Goal: Task Accomplishment & Management: Use online tool/utility

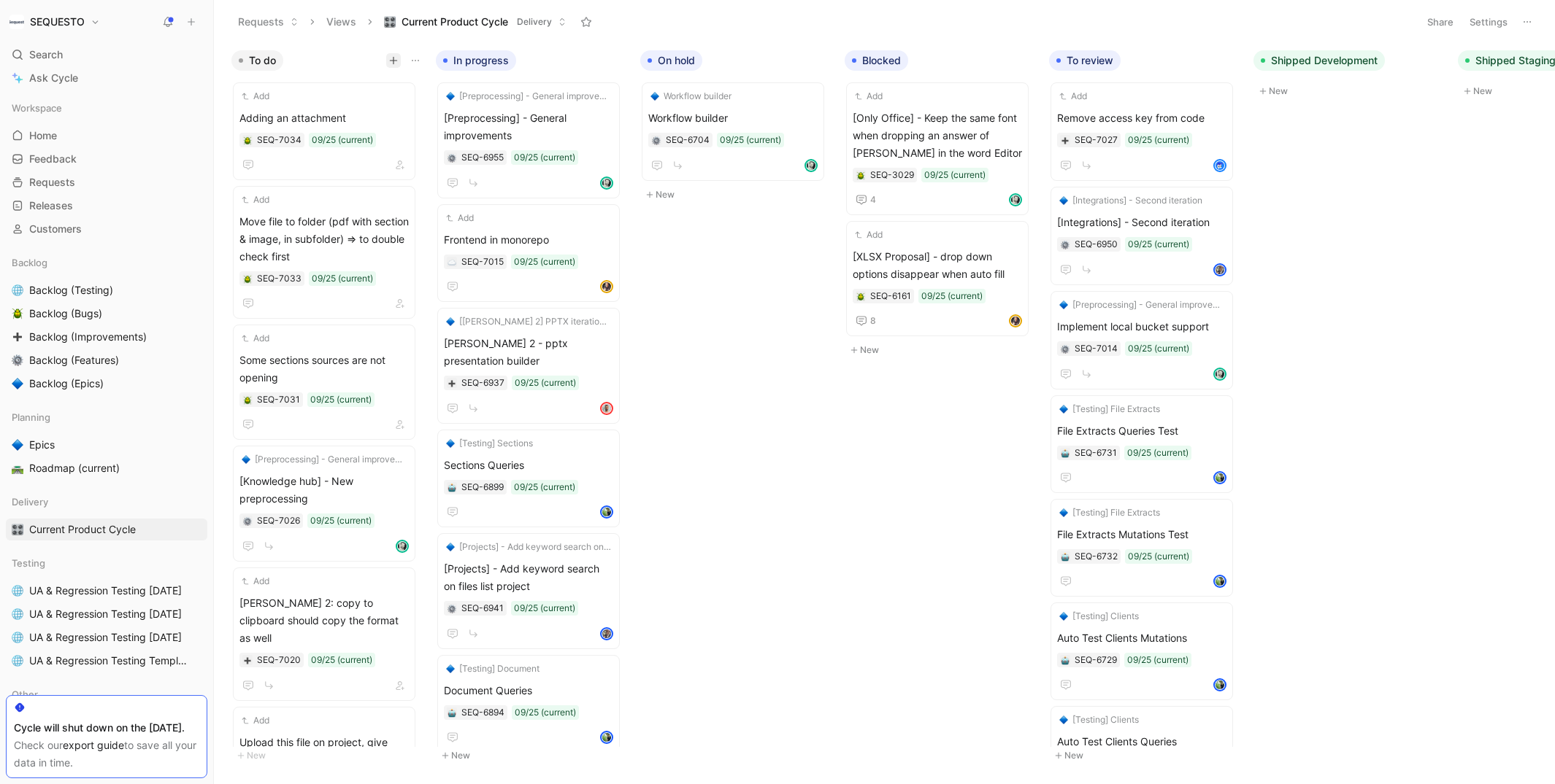
click at [391, 57] on icon "button" at bounding box center [393, 60] width 9 height 9
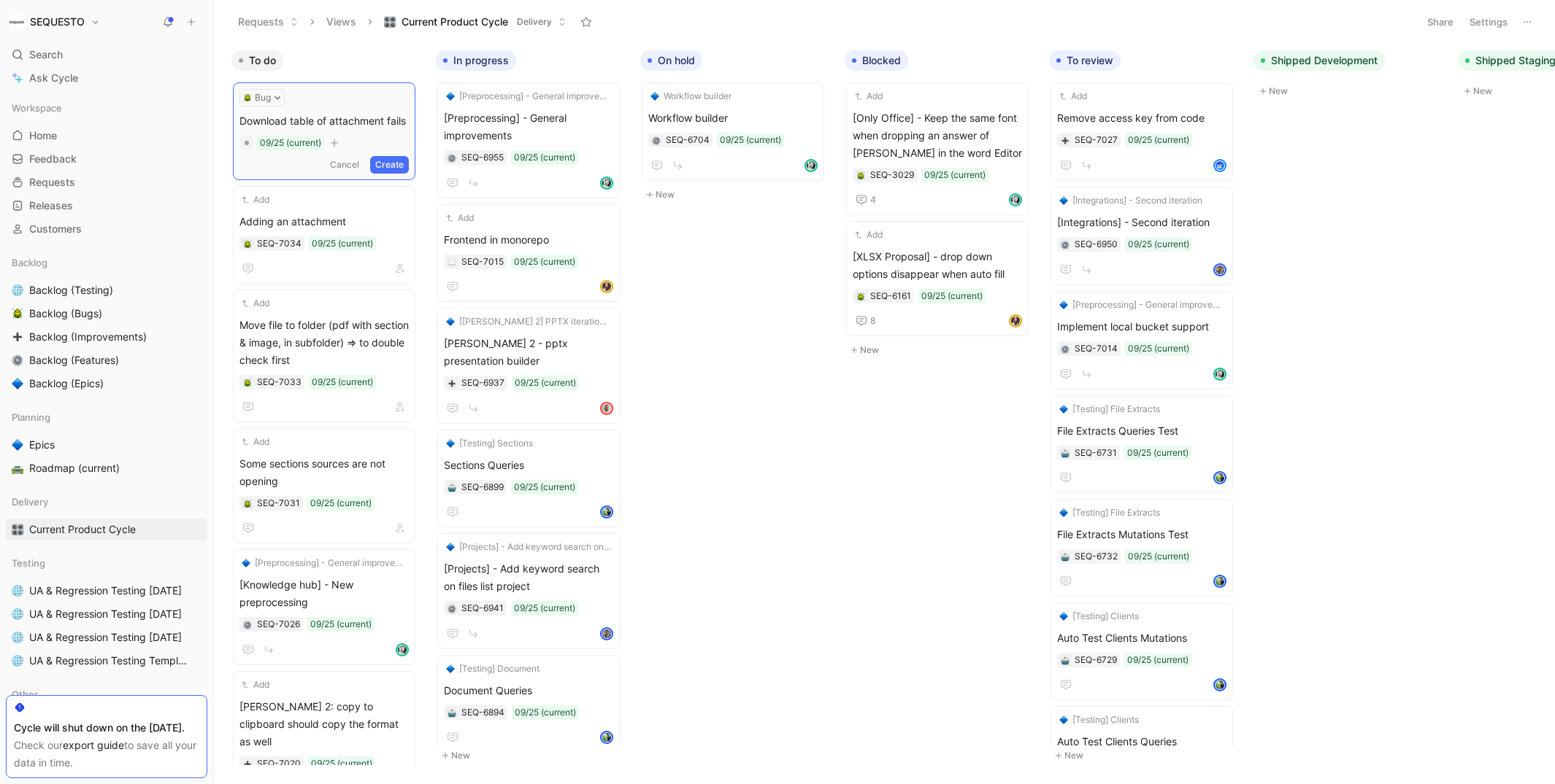
click at [386, 158] on button "Create" at bounding box center [390, 165] width 39 height 18
click at [366, 111] on span "Download table of attachment fails" at bounding box center [324, 119] width 169 height 18
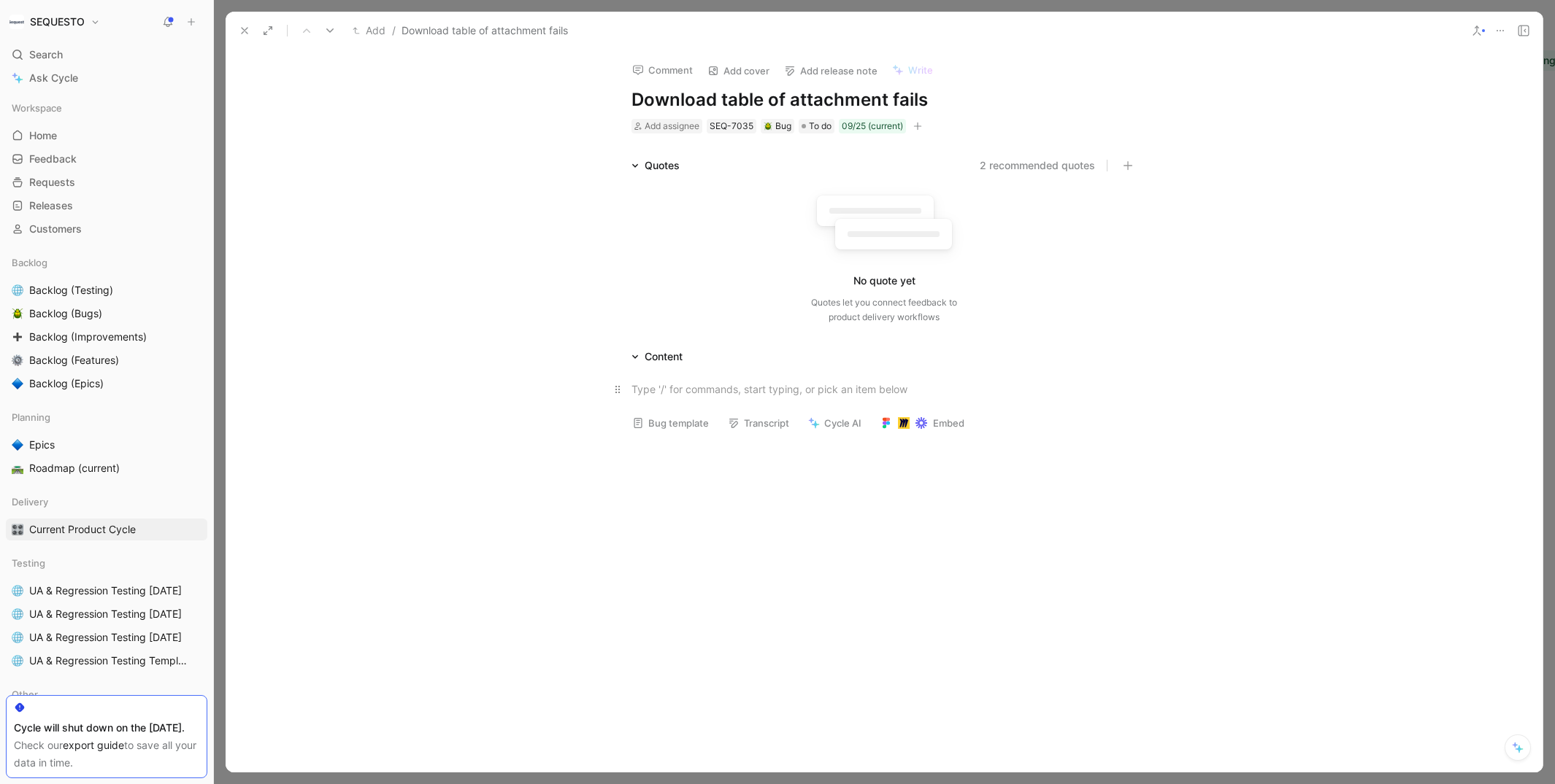
click at [671, 390] on div at bounding box center [884, 389] width 505 height 15
click at [660, 444] on div at bounding box center [884, 436] width 505 height 15
click at [696, 386] on div "I uploaded" at bounding box center [884, 389] width 505 height 15
click at [1003, 386] on div "I uploaded normal and image files to answer in the questionnaire module. I add …" at bounding box center [884, 389] width 505 height 15
click at [1107, 389] on div "I uploaded normal and image files to answer in the questionnaire module. I adde…" at bounding box center [884, 389] width 505 height 15
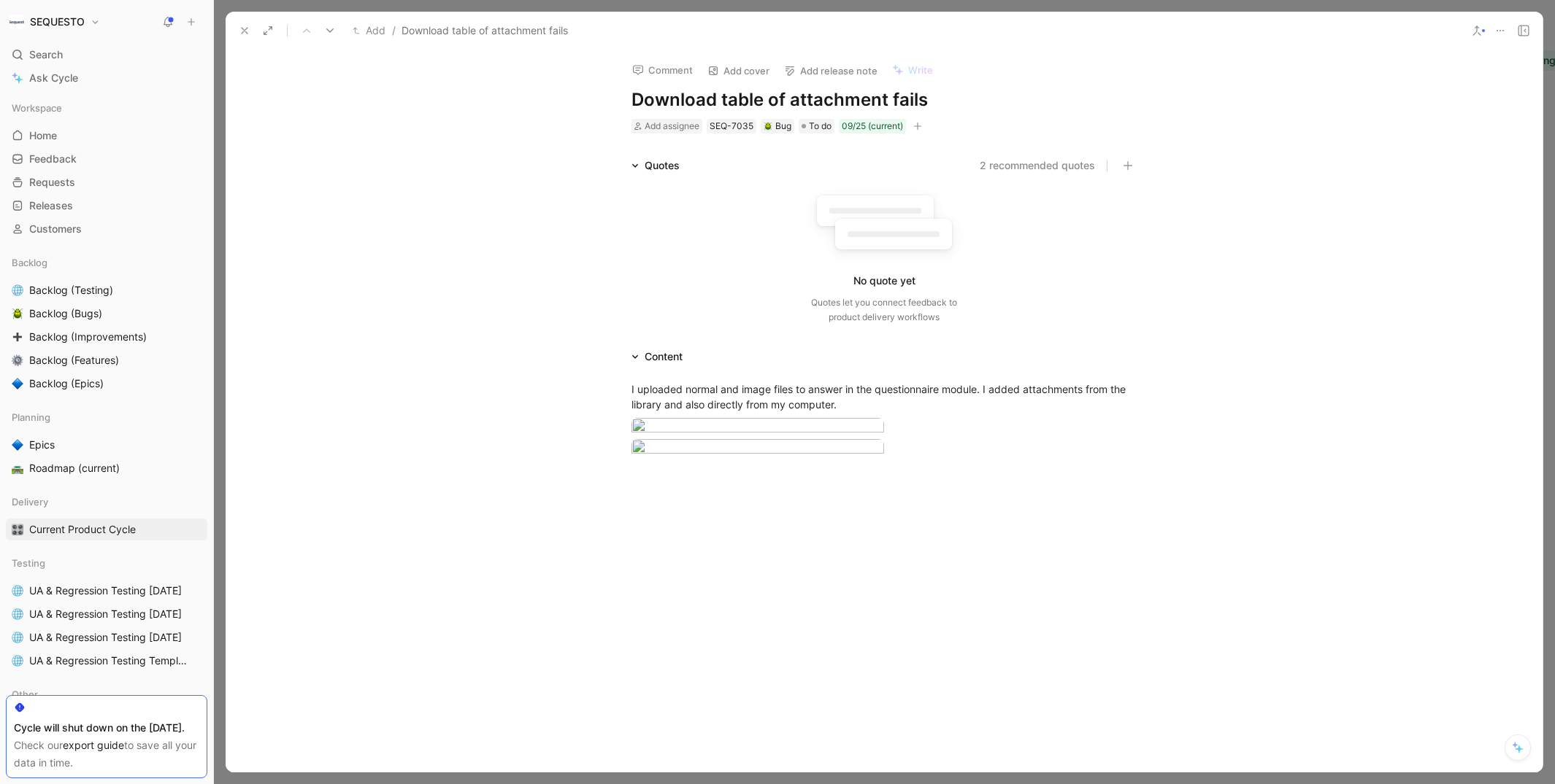
click at [700, 728] on div at bounding box center [884, 614] width 1317 height 236
click at [692, 126] on span "Add assignee" at bounding box center [672, 126] width 55 height 11
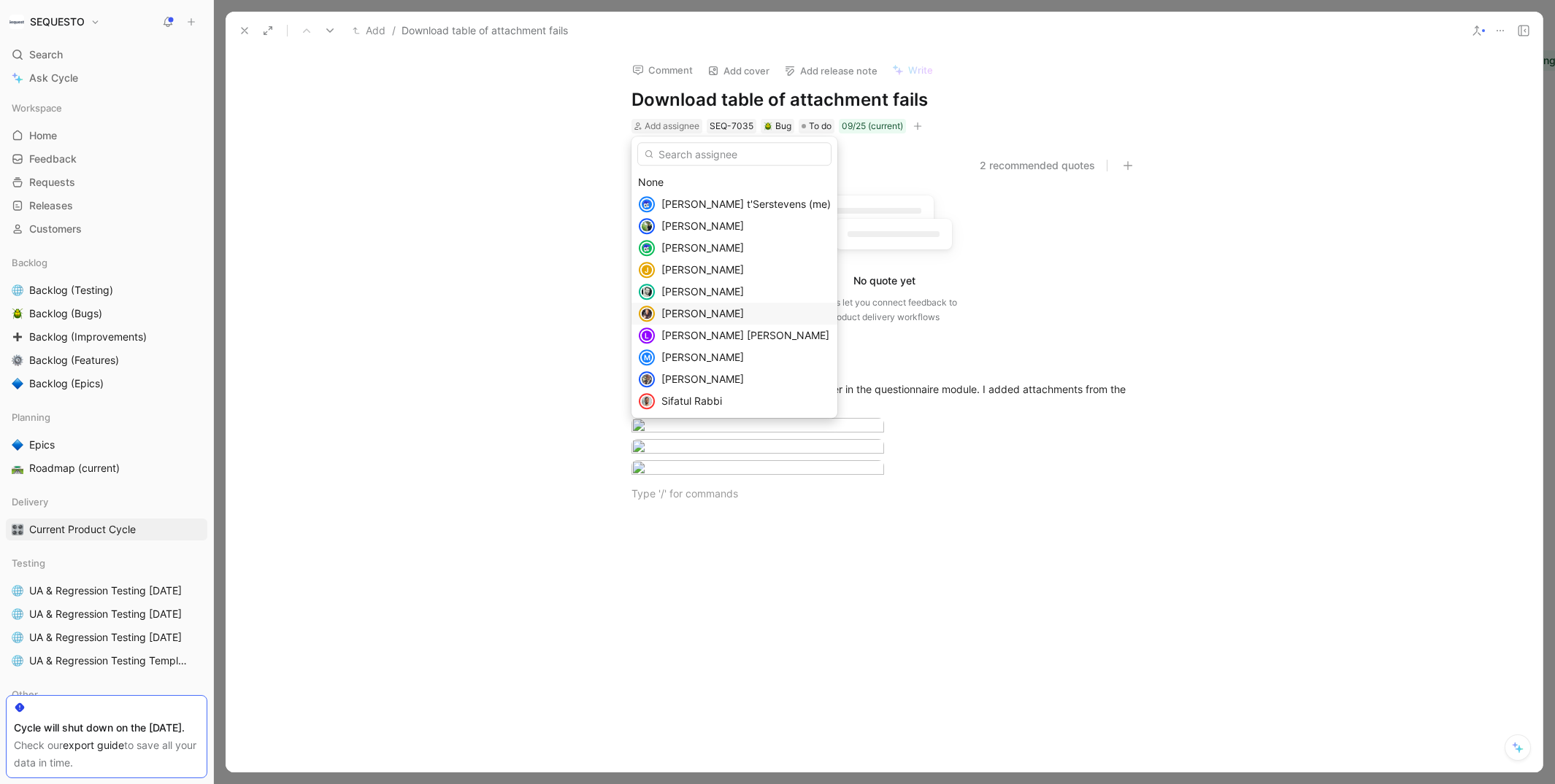
click at [674, 318] on span "[PERSON_NAME]" at bounding box center [703, 313] width 82 height 12
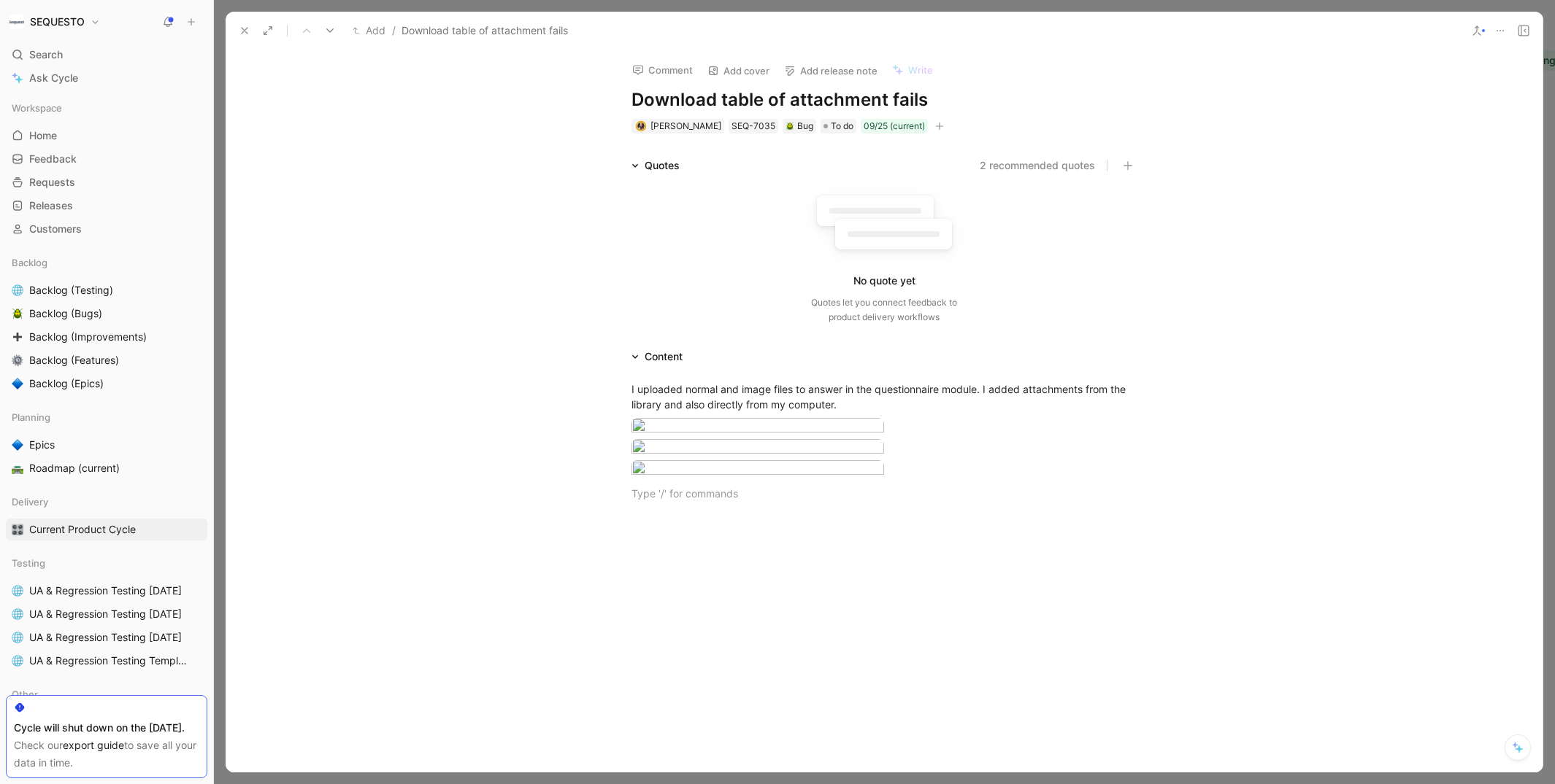
click at [399, 163] on div "Quotes 2 recommended quotes No quote yet Quotes let you connect feedback to pro…" at bounding box center [884, 243] width 1317 height 173
click at [246, 31] on use at bounding box center [244, 30] width 6 height 6
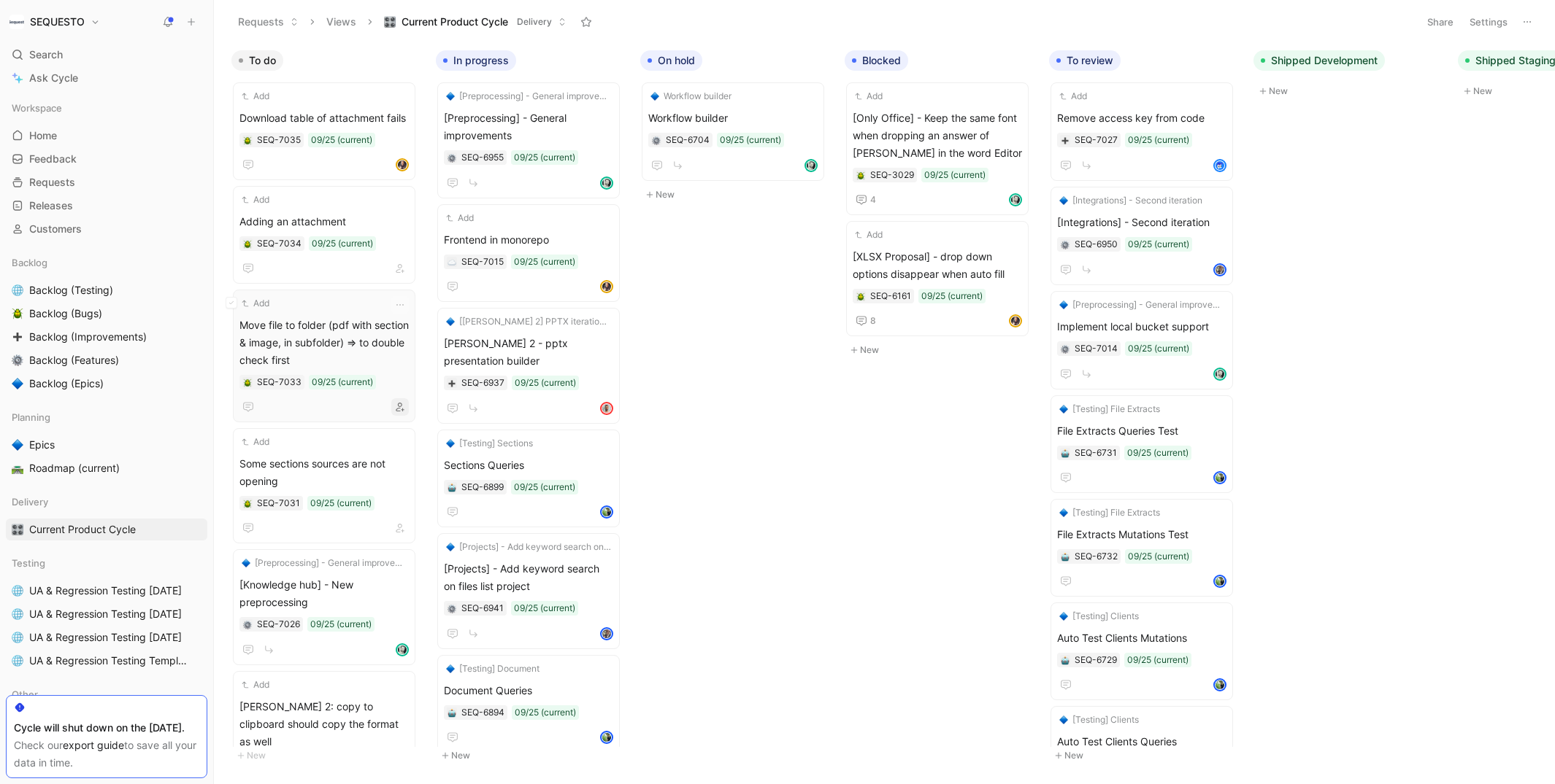
click at [404, 406] on icon "button" at bounding box center [399, 407] width 9 height 9
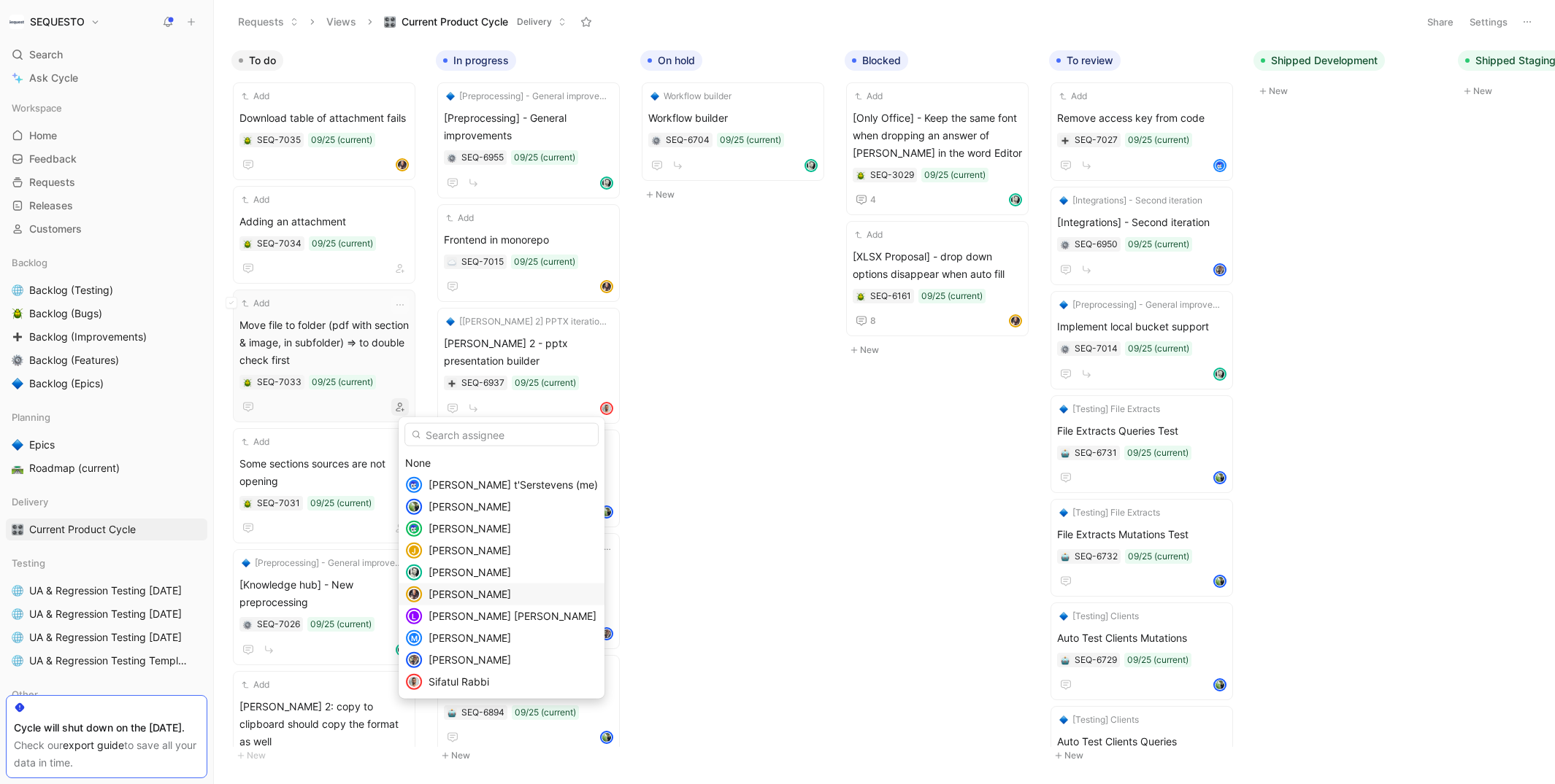
click at [458, 597] on span "[PERSON_NAME]" at bounding box center [470, 594] width 82 height 12
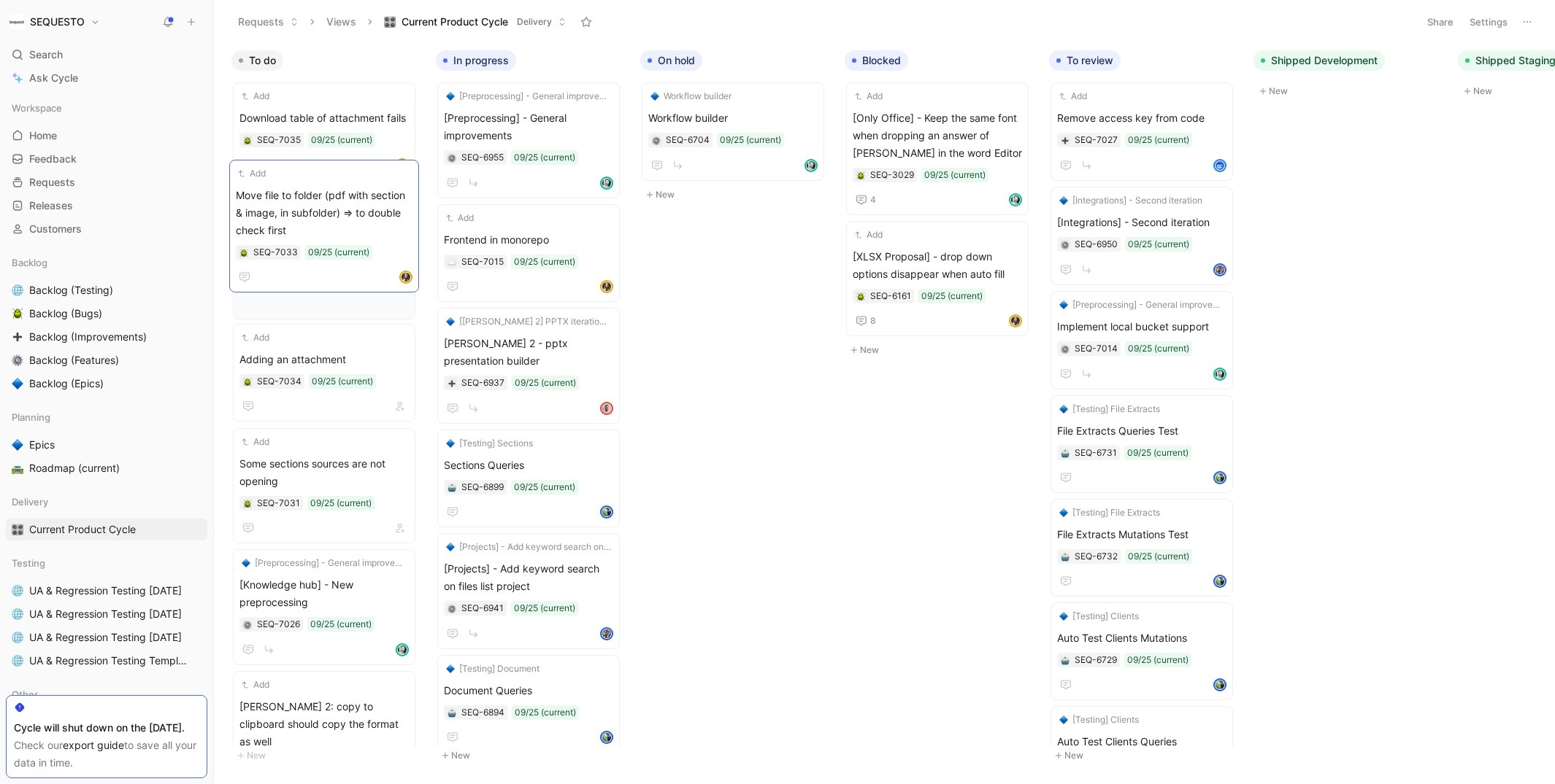
drag, startPoint x: 325, startPoint y: 325, endPoint x: 320, endPoint y: 202, distance: 123.1
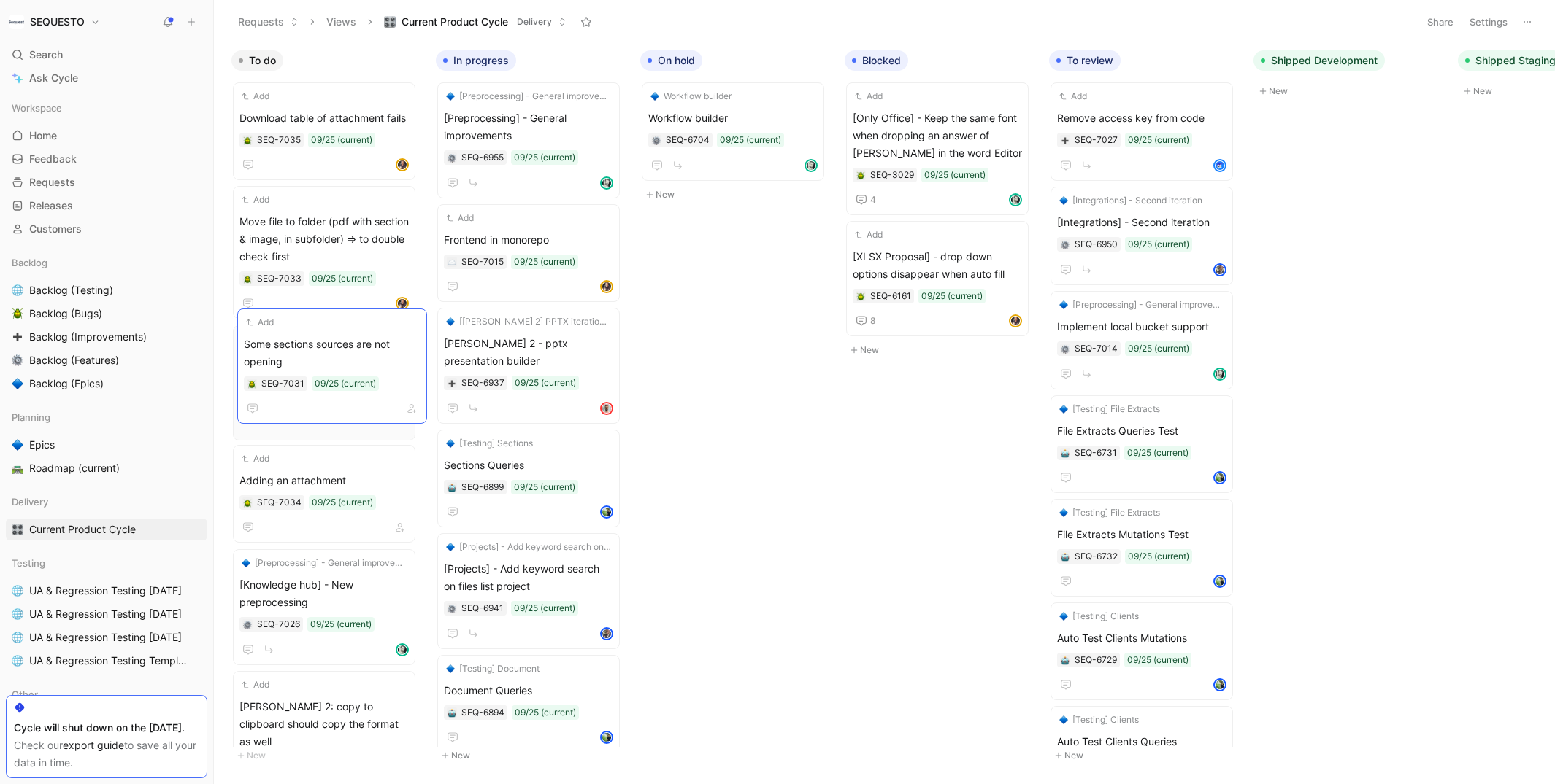
drag, startPoint x: 309, startPoint y: 465, endPoint x: 313, endPoint y: 348, distance: 117.1
click at [404, 420] on icon "button" at bounding box center [399, 424] width 9 height 9
click at [316, 236] on span "Move file to folder (pdf with section & image, in subfolder) => to double check…" at bounding box center [324, 239] width 169 height 52
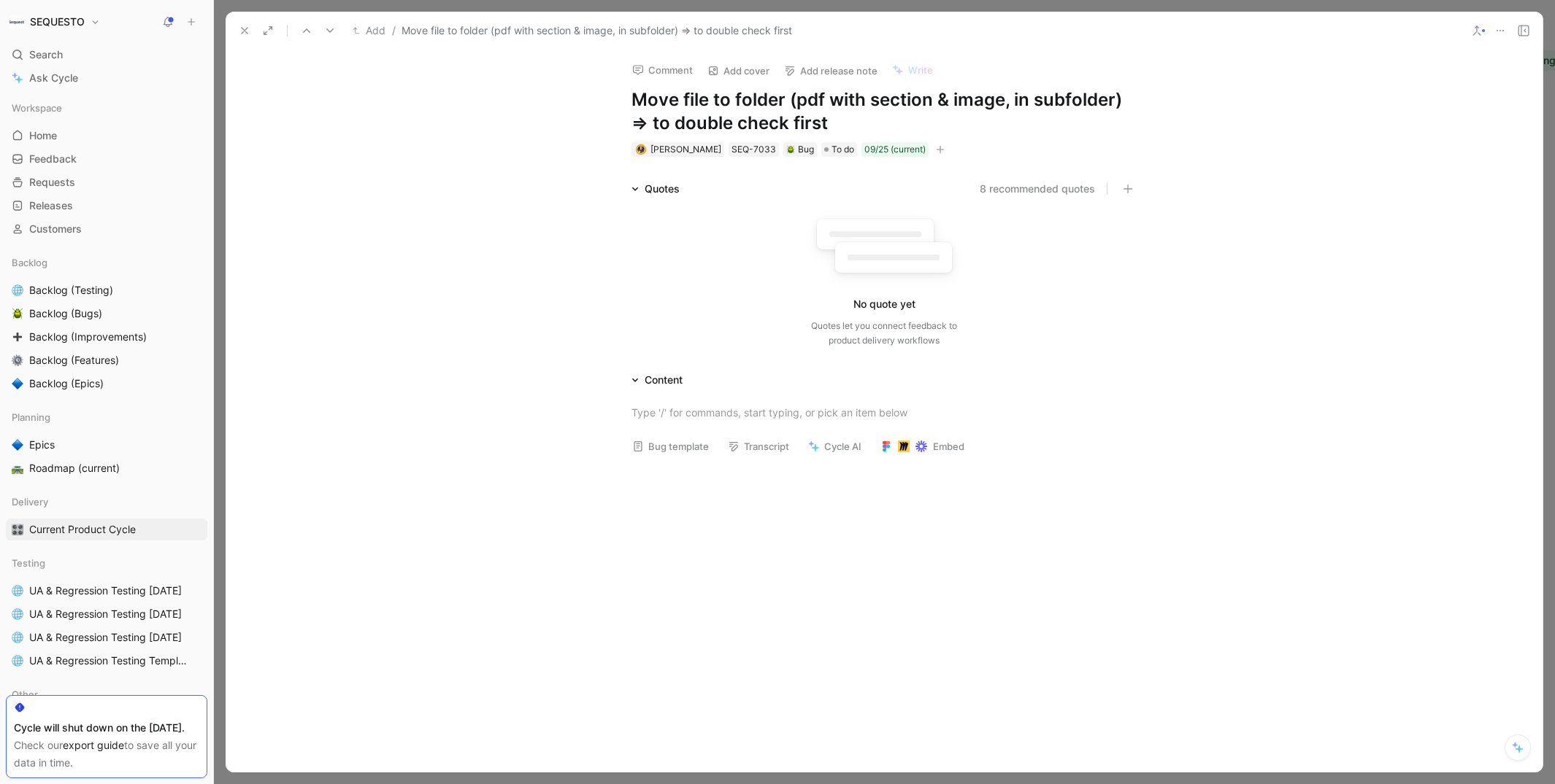
drag, startPoint x: 841, startPoint y: 124, endPoint x: 631, endPoint y: 123, distance: 210.0
click at [631, 123] on h1 "Move file to folder (pdf with section & image, in subfolder) => to double check…" at bounding box center [884, 111] width 505 height 47
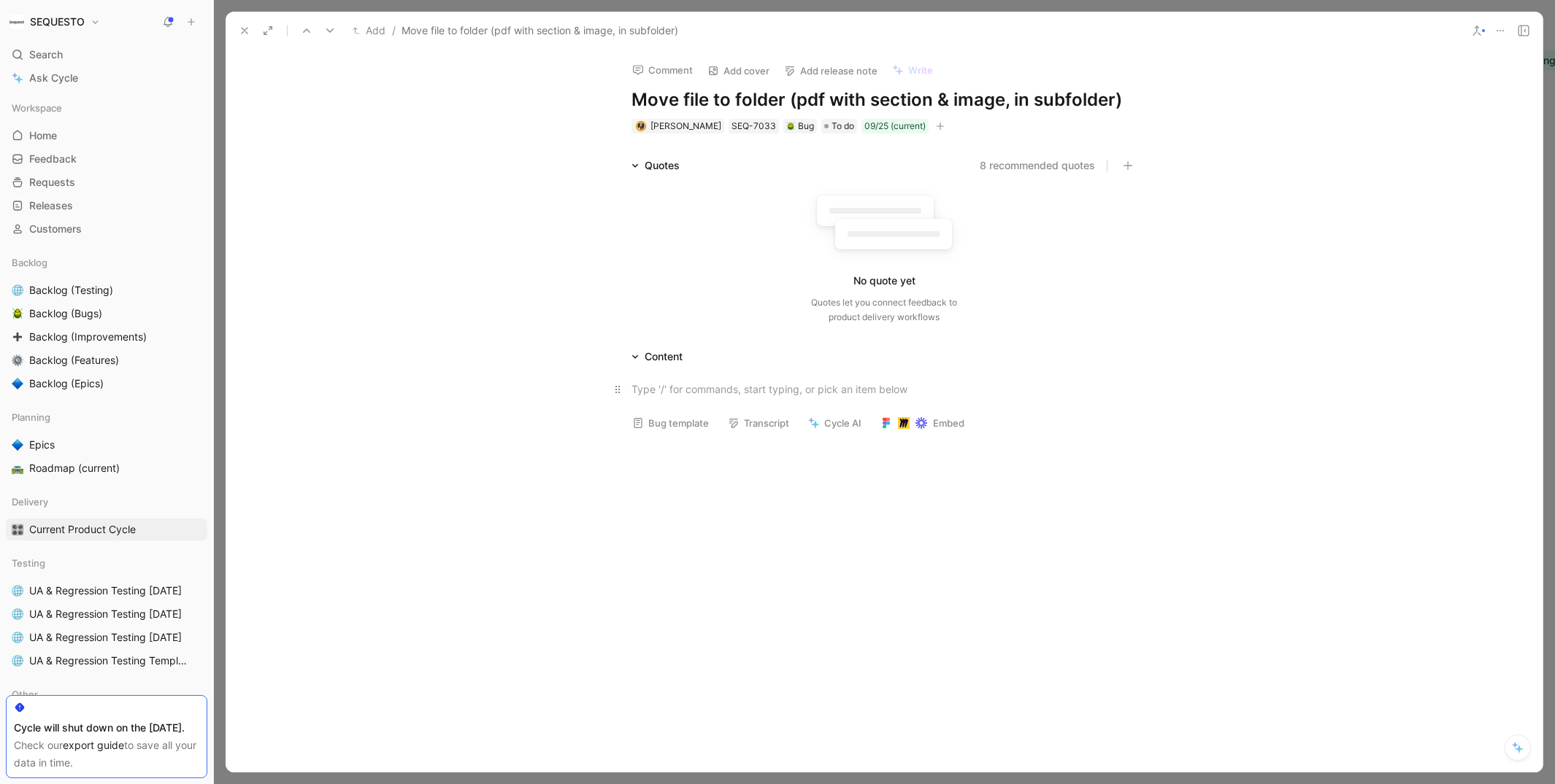
click at [642, 386] on div at bounding box center [884, 389] width 505 height 15
click at [245, 34] on icon at bounding box center [245, 31] width 11 height 11
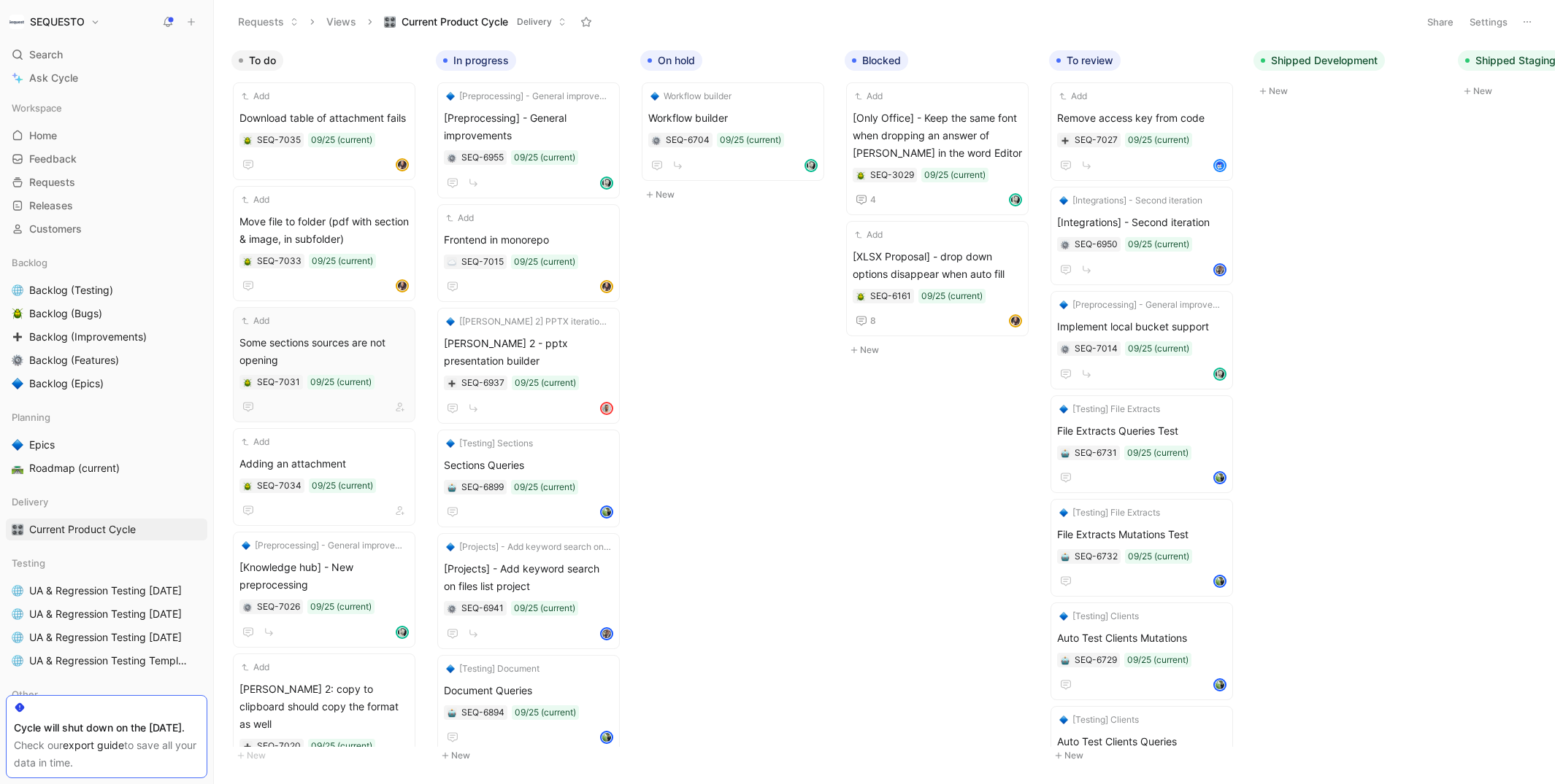
click at [767, 460] on div "To do Add Download table of attachment fails SEQ-7035 09/25 (current) Add Move …" at bounding box center [884, 413] width 1341 height 740
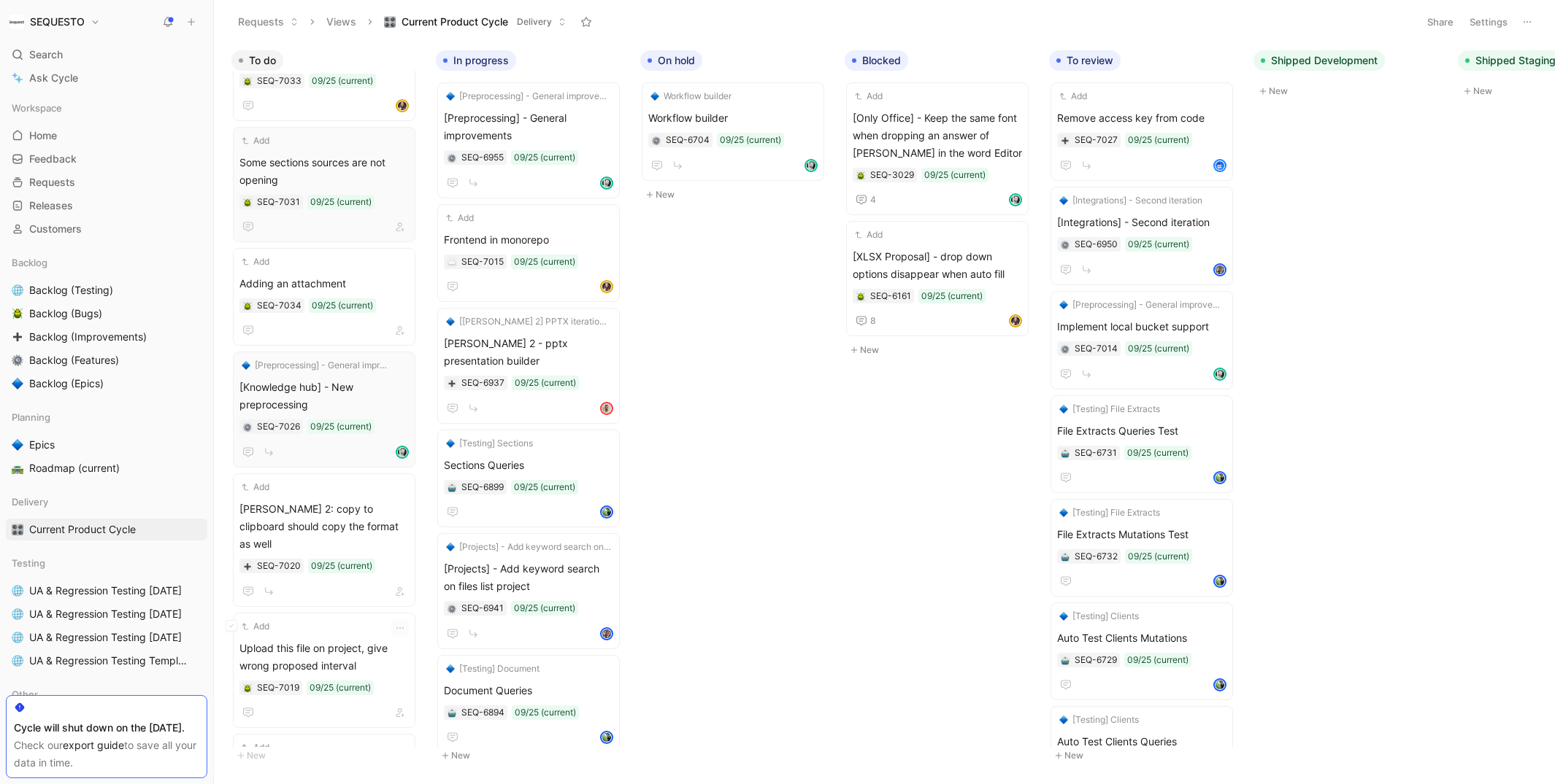
scroll to position [177, 0]
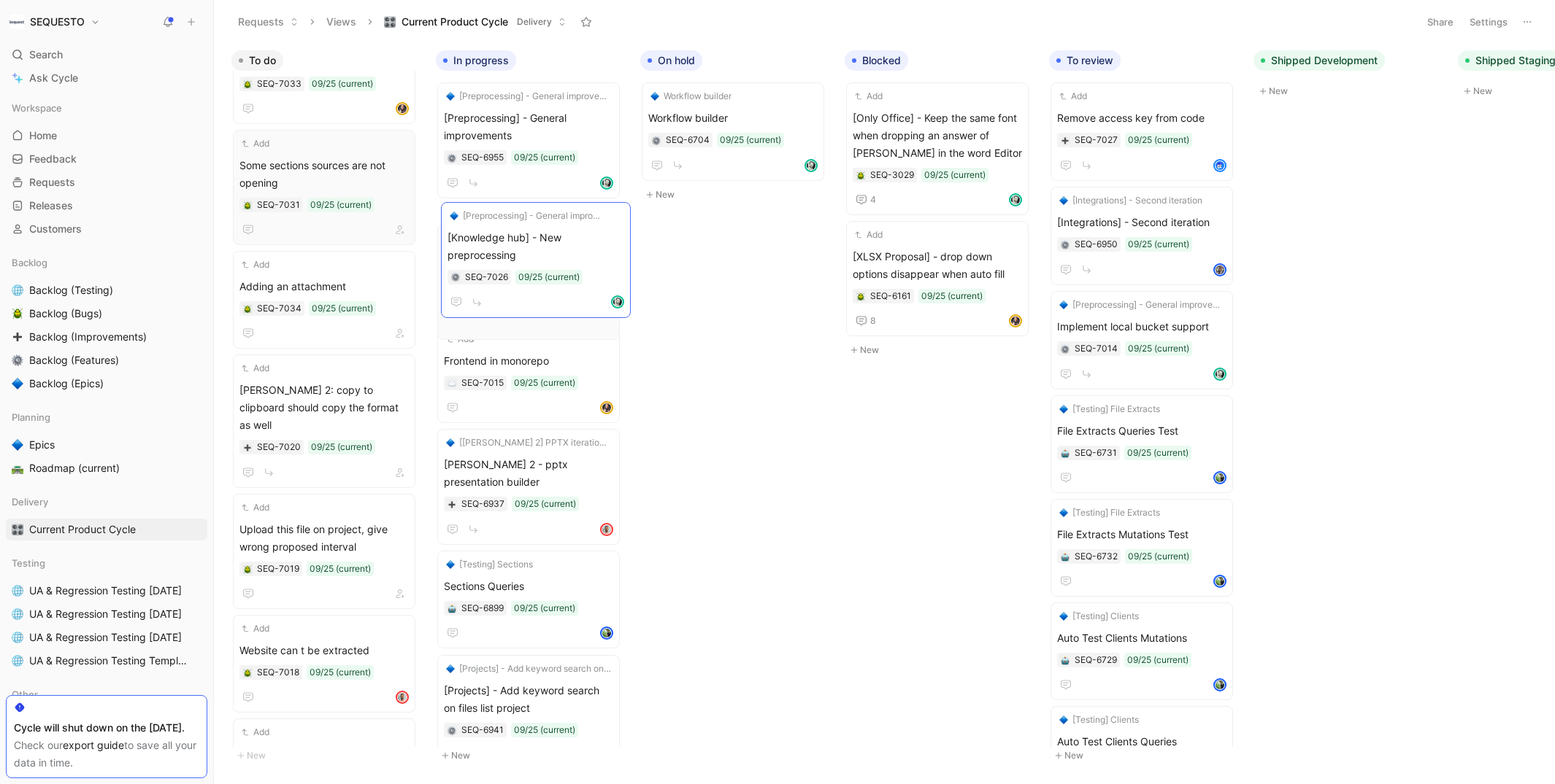
drag, startPoint x: 319, startPoint y: 398, endPoint x: 527, endPoint y: 248, distance: 256.4
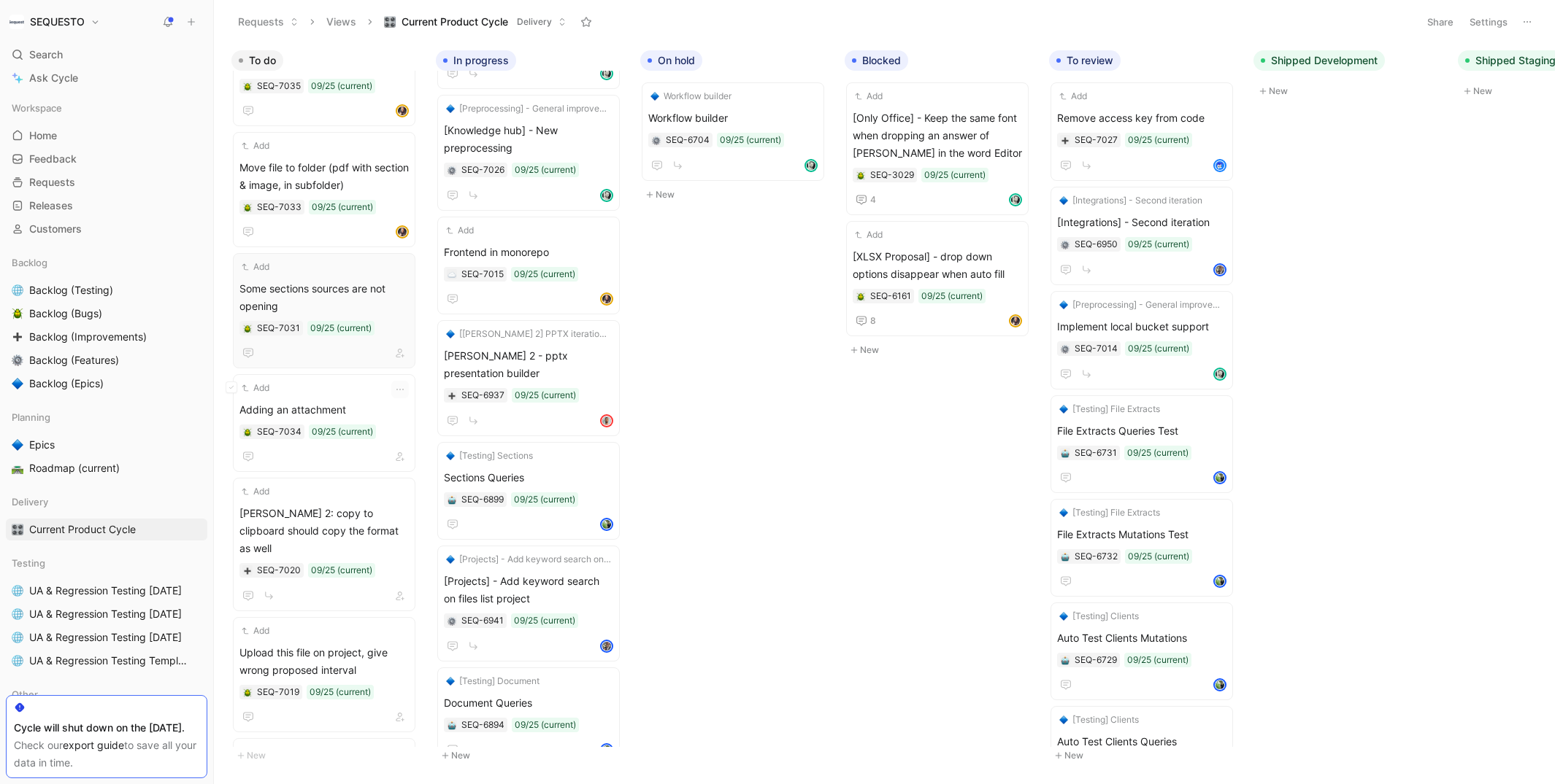
scroll to position [0, 0]
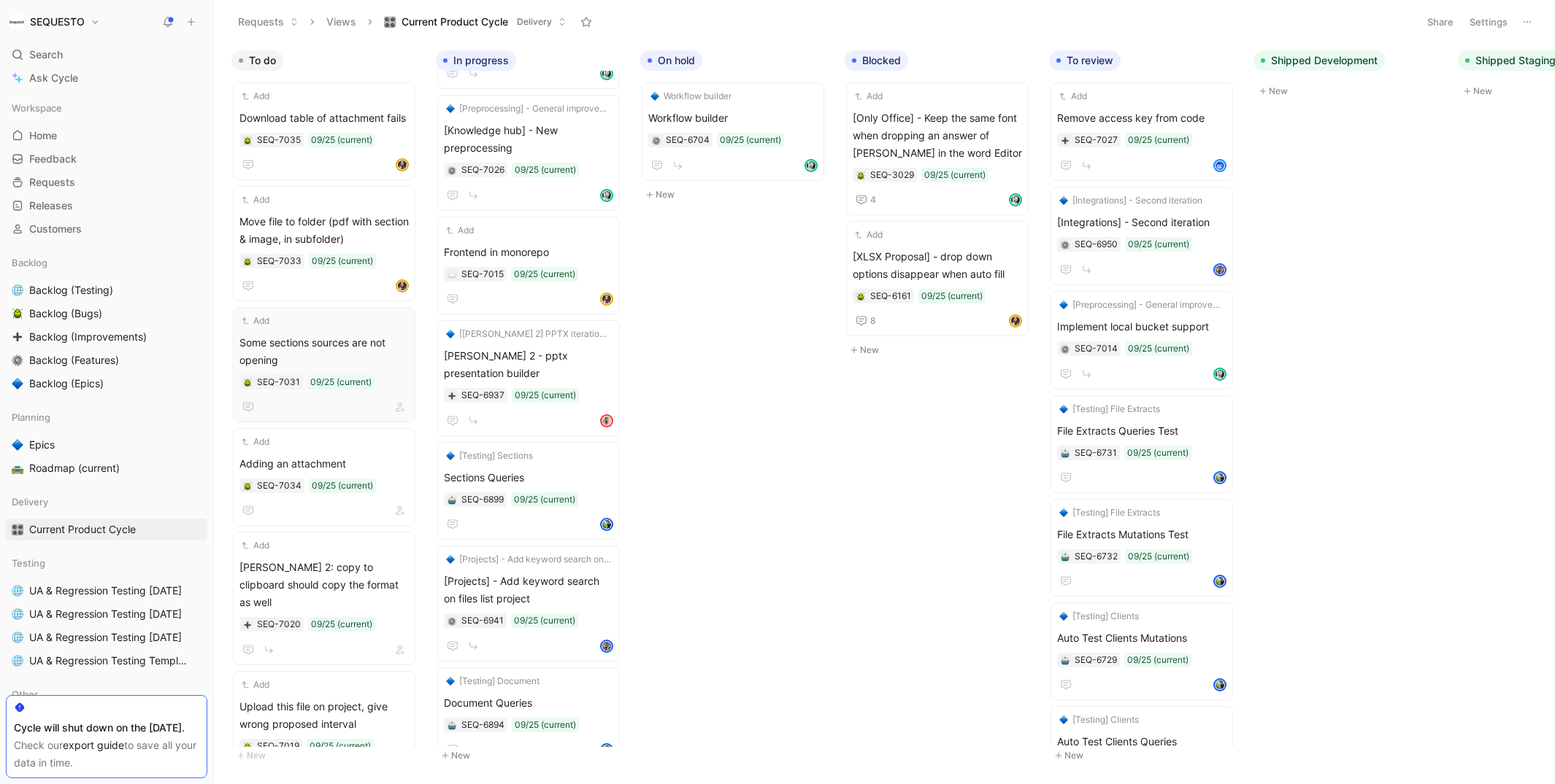
click at [750, 465] on body "SEQUESTO Search ⌘ K Ask Cycle Workspace Home G then H Feedback G then F Request…" at bounding box center [777, 392] width 1555 height 784
click at [1335, 254] on div "To do Add Download table of attachment fails SEQ-7035 09/25 (current) Add Move …" at bounding box center [884, 413] width 1341 height 740
